Goal: Browse casually

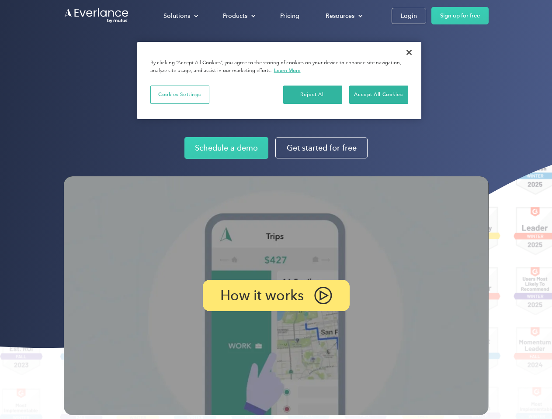
click at [276, 210] on img at bounding box center [276, 295] width 425 height 239
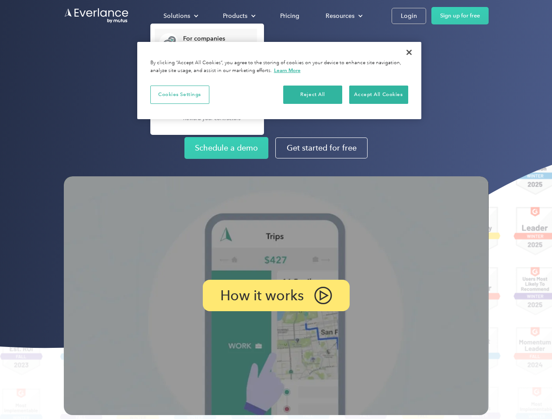
click at [180, 16] on div "Solutions" at bounding box center [176, 15] width 27 height 11
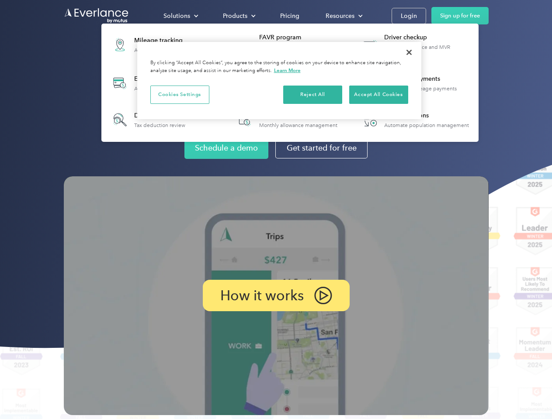
click at [238, 16] on div "Products" at bounding box center [235, 15] width 24 height 11
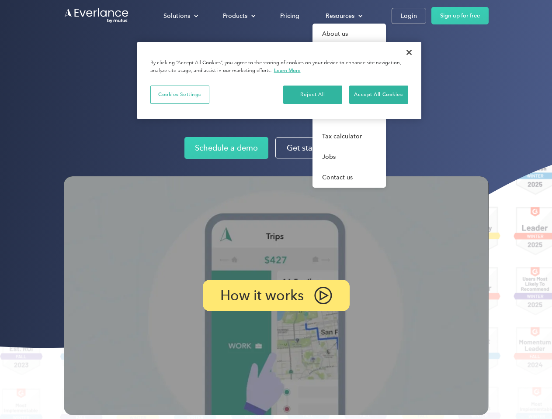
click at [343, 16] on div "Resources" at bounding box center [339, 15] width 29 height 11
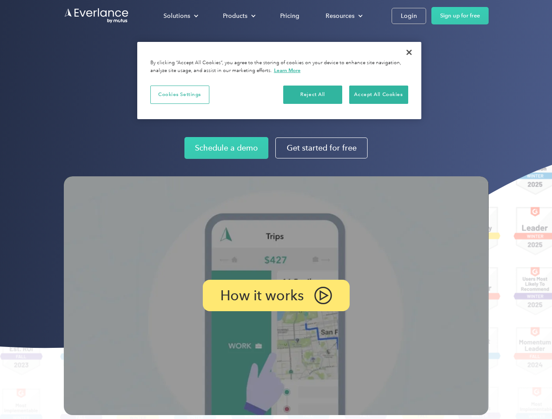
click at [276, 296] on p "How it works" at bounding box center [261, 295] width 83 height 10
click at [180, 94] on button "Cookies Settings" at bounding box center [179, 95] width 59 height 18
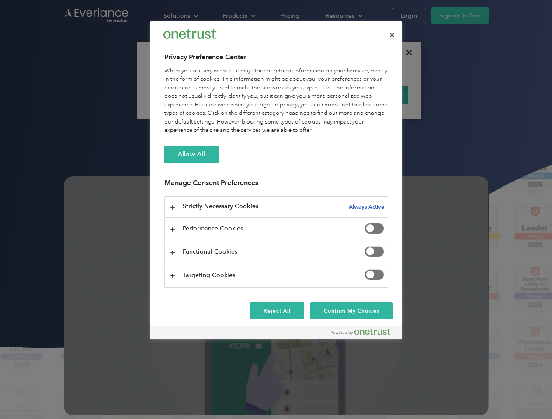
click at [313, 94] on div "When you visit any website, it may store or retrieve information on your browse…" at bounding box center [276, 101] width 224 height 68
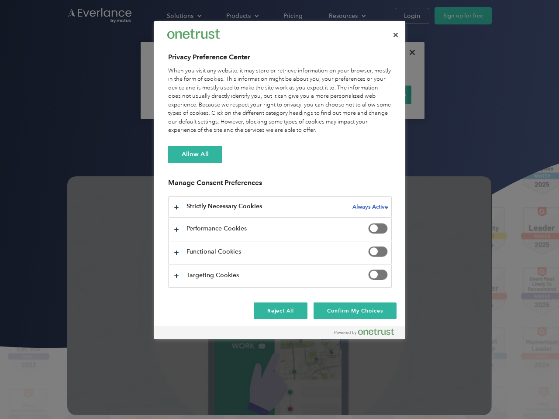
click at [378, 94] on div "When you visit any website, it may store or retrieve information on your browse…" at bounding box center [280, 101] width 224 height 68
